Goal: Find contact information: Find contact information

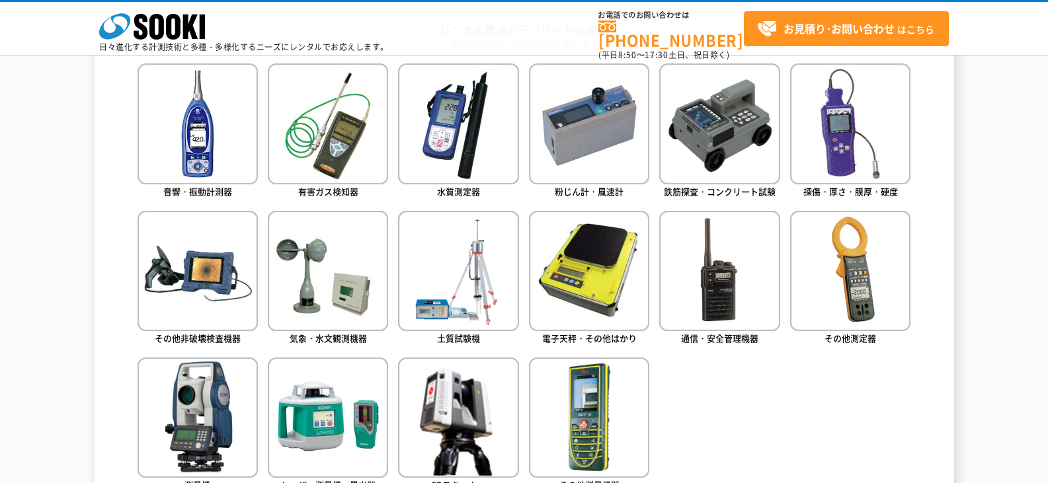
scroll to position [661, 0]
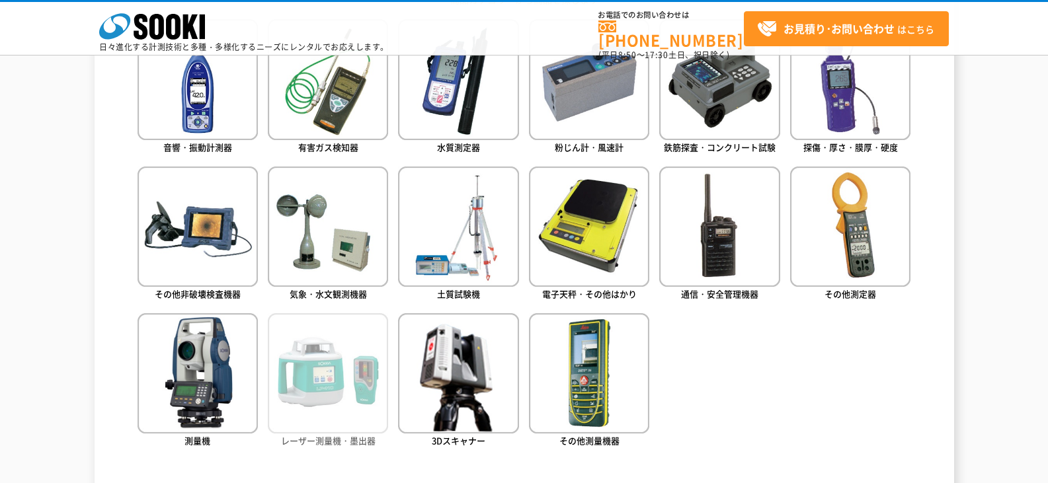
click at [343, 369] on img at bounding box center [328, 373] width 120 height 120
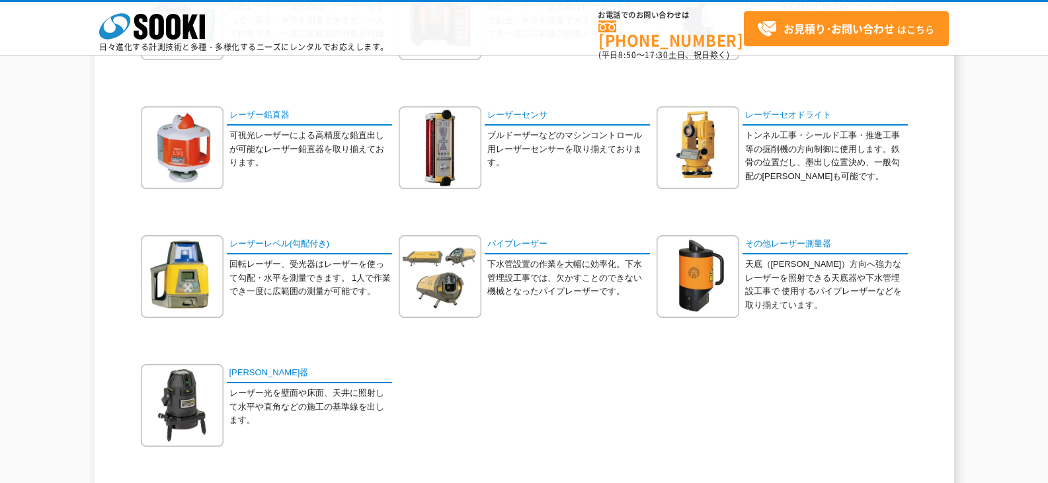
scroll to position [264, 0]
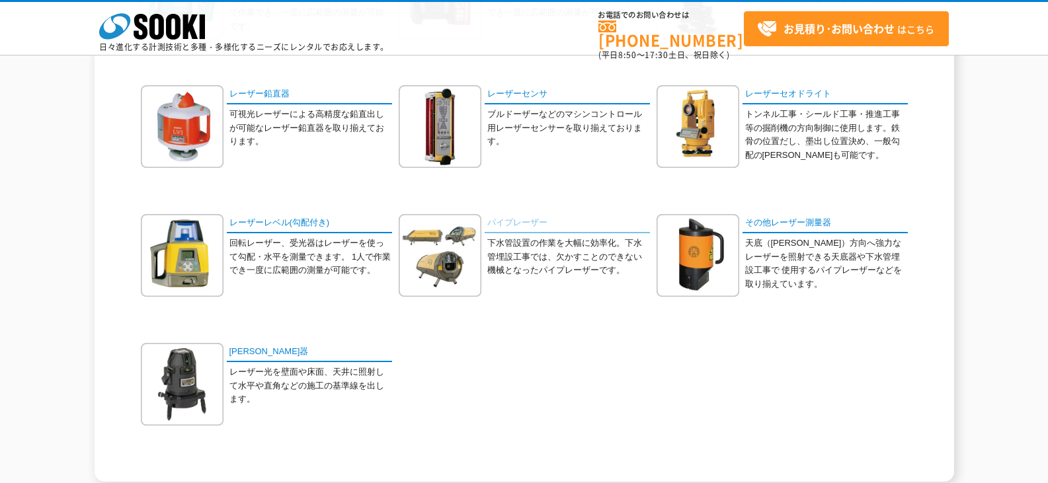
click at [503, 225] on link "パイプレーザー" at bounding box center [567, 223] width 165 height 19
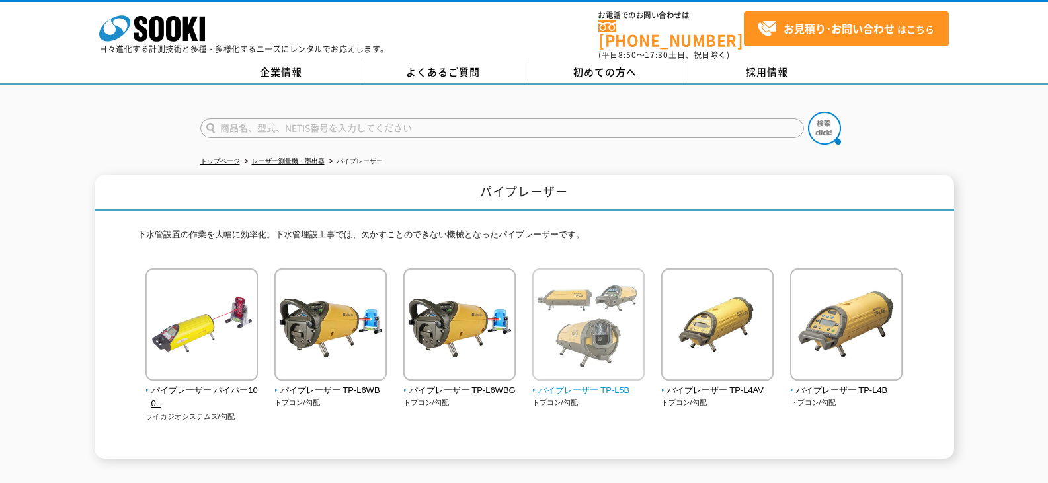
click at [599, 371] on img at bounding box center [588, 326] width 112 height 116
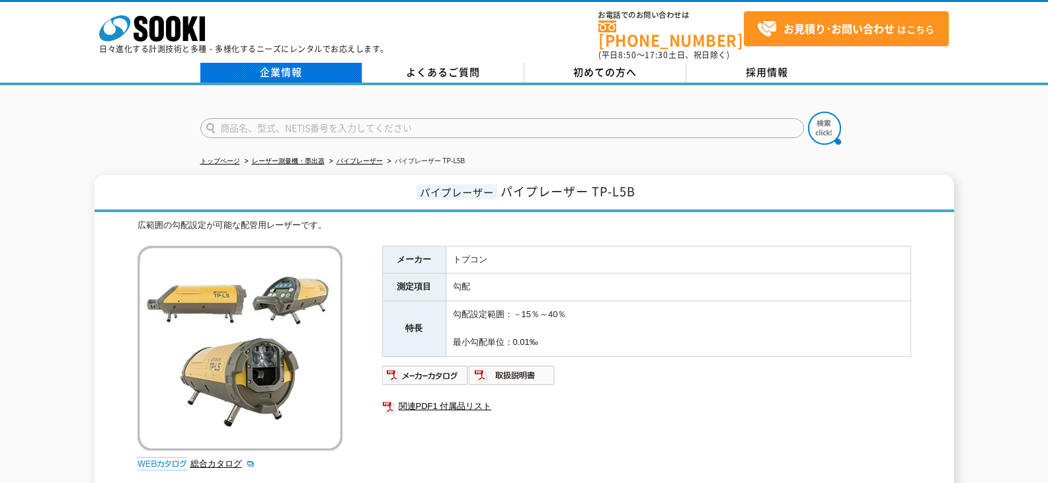
click at [281, 63] on link "企業情報" at bounding box center [281, 73] width 162 height 20
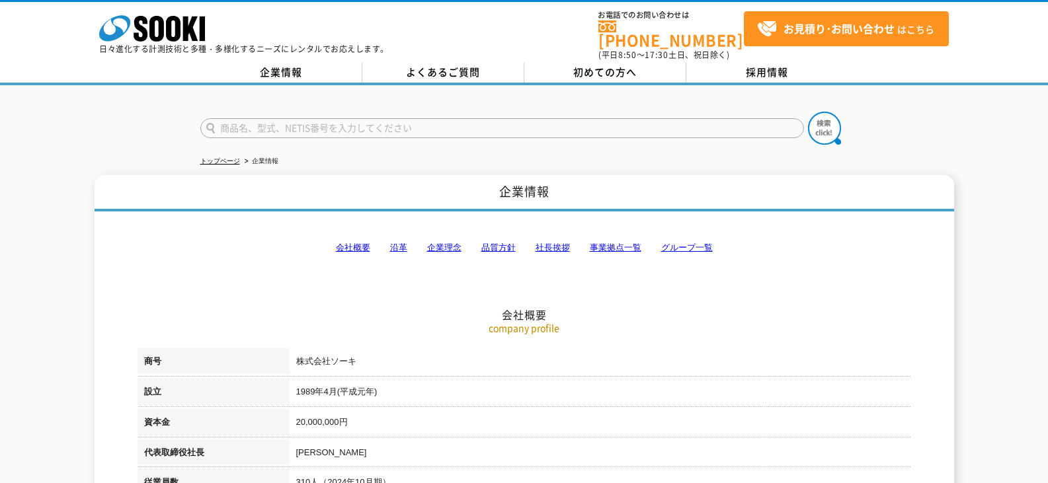
click at [604, 243] on link "事業拠点一覧" at bounding box center [616, 248] width 52 height 10
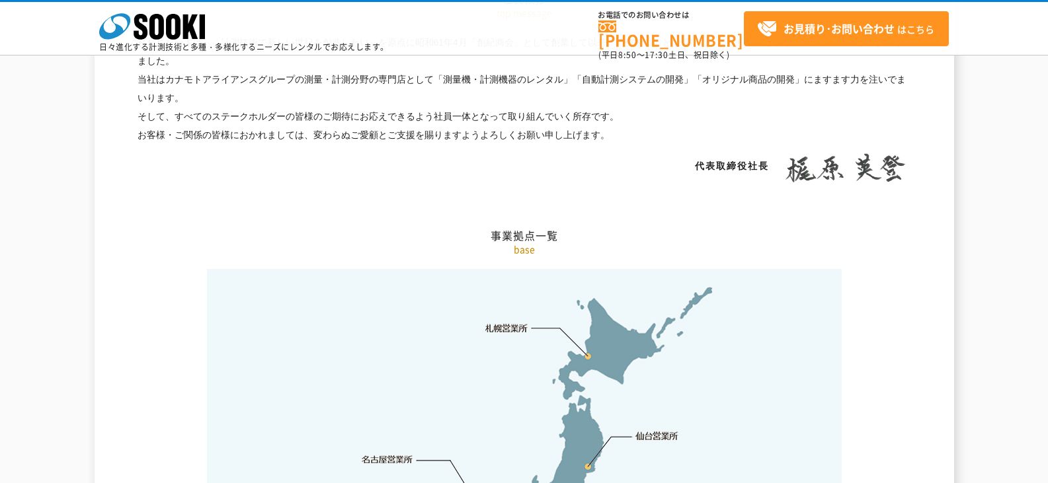
scroll to position [2655, 0]
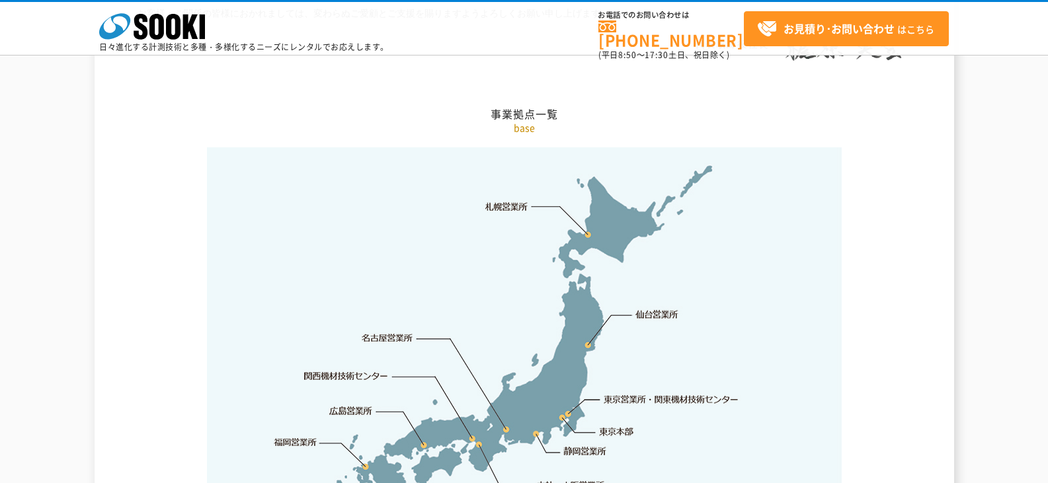
click at [637, 393] on link "東京営業所・関東機材技術センター" at bounding box center [672, 399] width 136 height 13
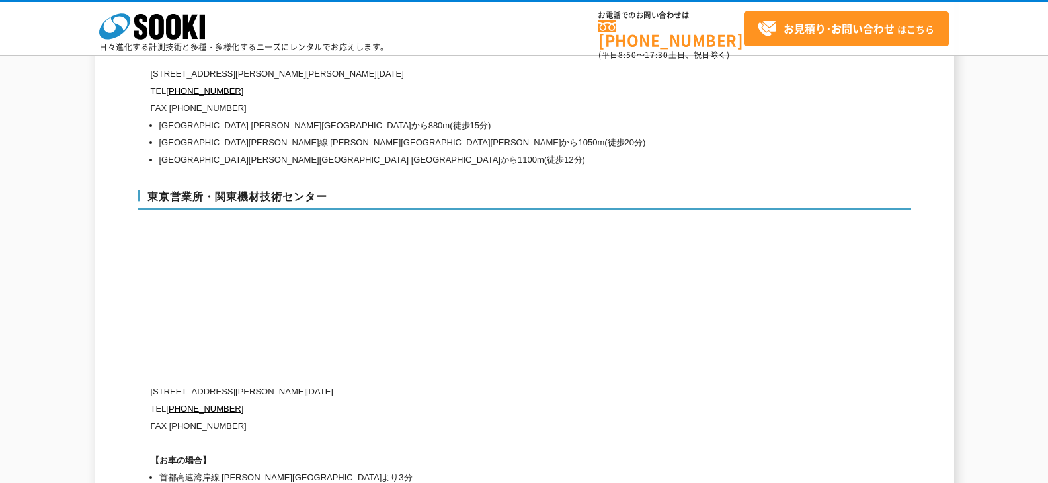
scroll to position [5333, 0]
